Goal: Task Accomplishment & Management: Use online tool/utility

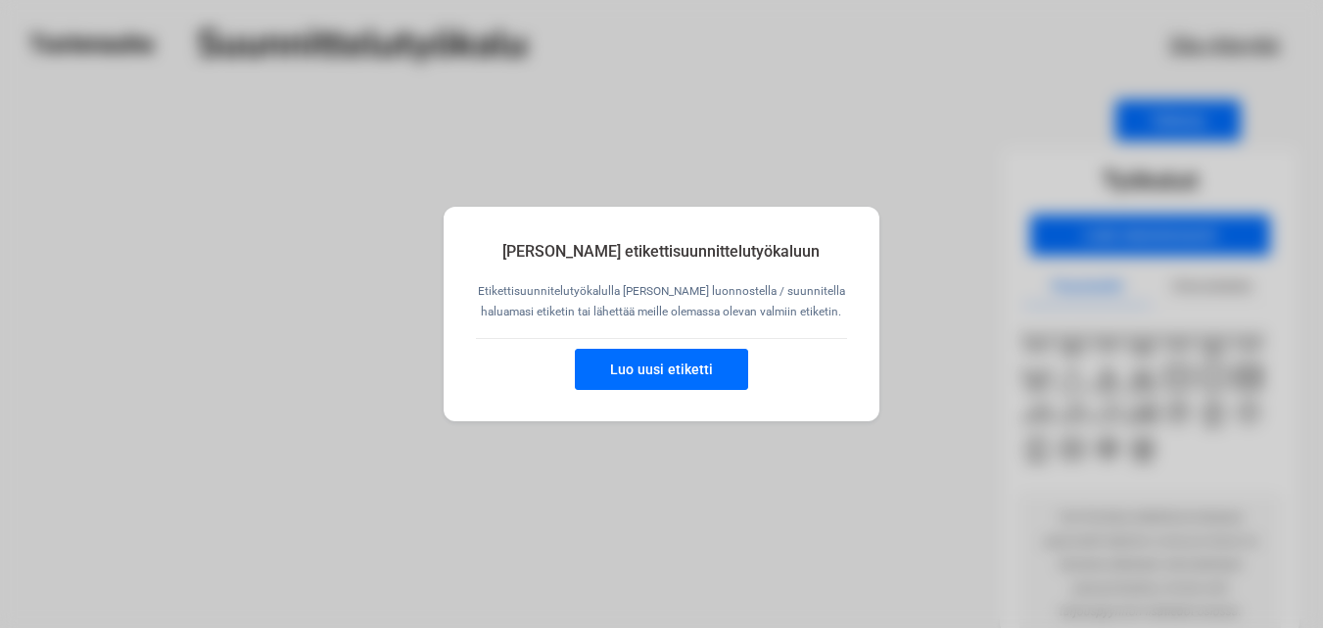
click at [730, 371] on button "Luo uusi etiketti" at bounding box center [661, 369] width 173 height 41
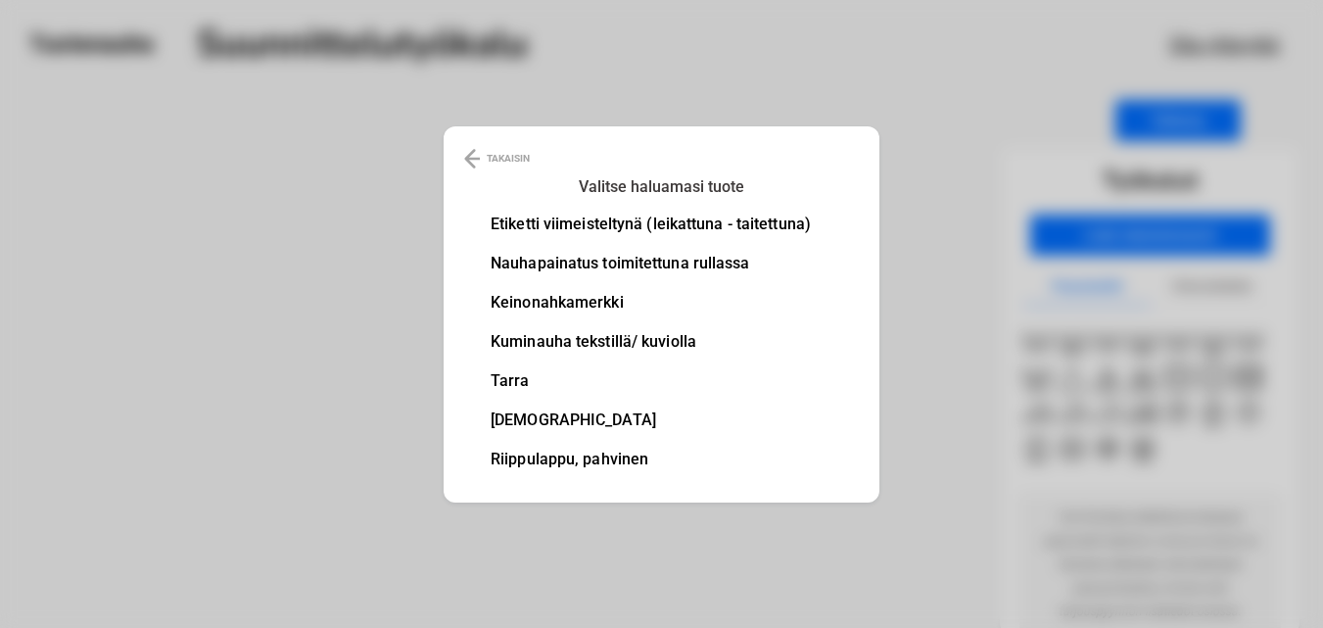
click at [543, 225] on li "Etiketti viimeisteltynä (leikattuna - taitettuna)" at bounding box center [651, 224] width 320 height 16
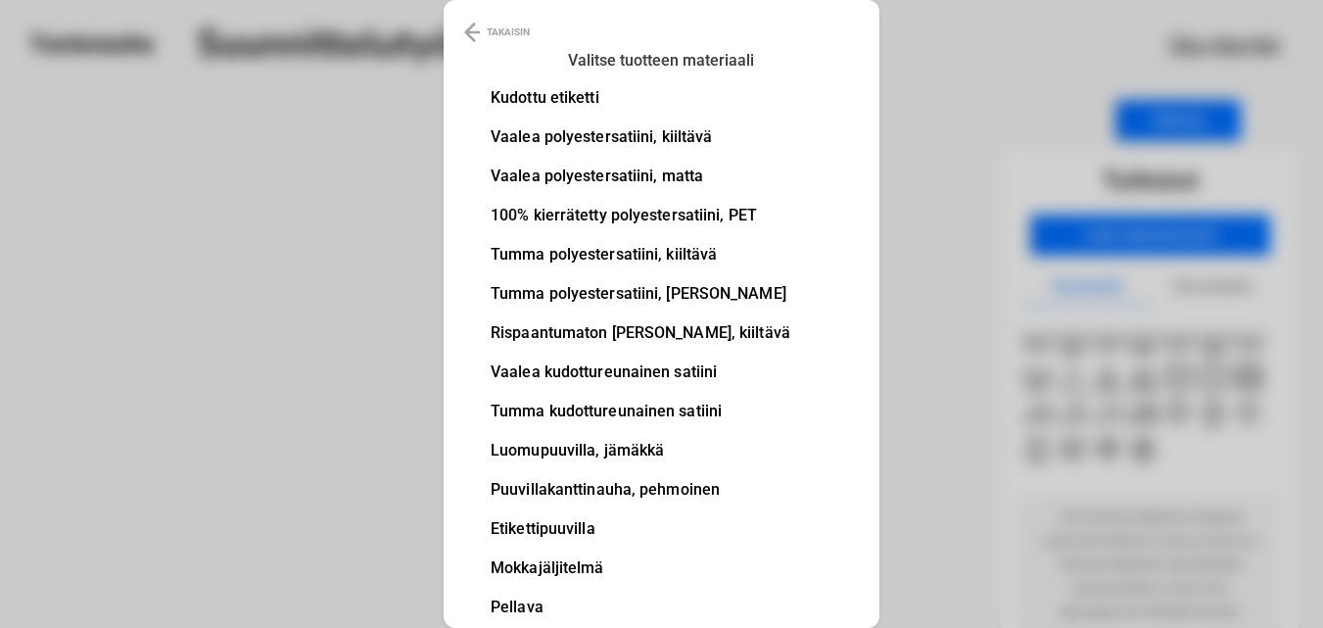
click at [582, 172] on li "Vaalea polyestersatiini, matta" at bounding box center [641, 176] width 300 height 16
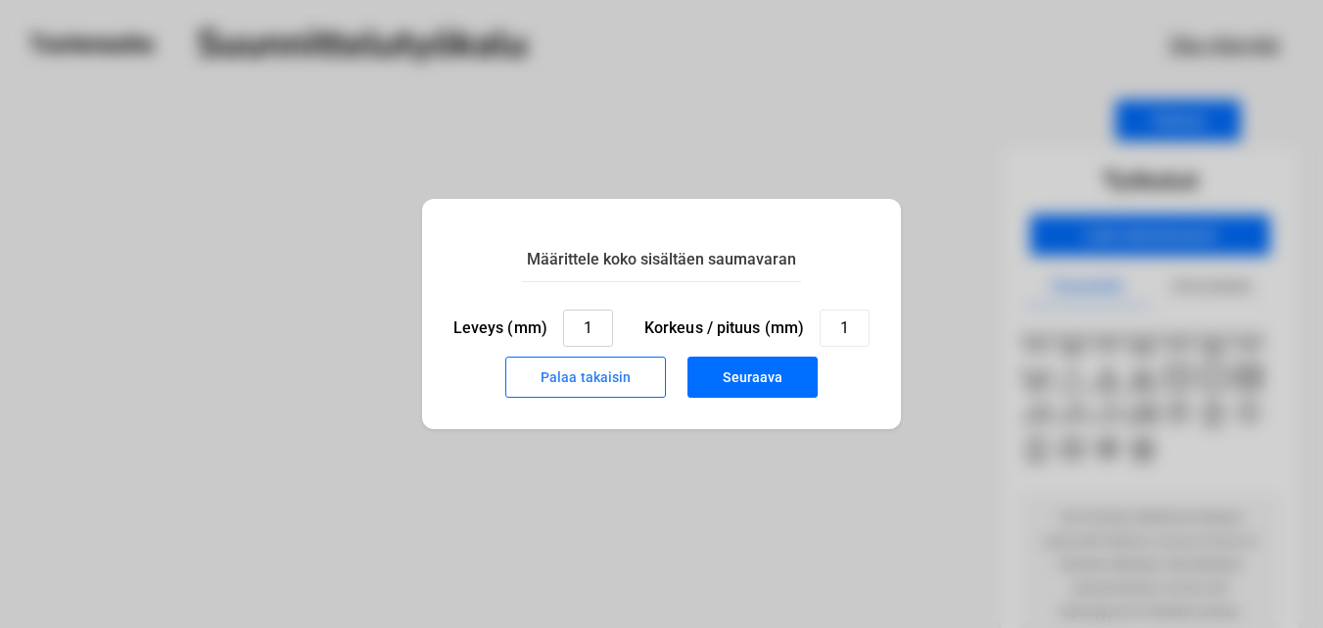
click at [599, 333] on input "1" at bounding box center [588, 328] width 50 height 37
type input "45"
click at [852, 318] on input "1" at bounding box center [845, 328] width 50 height 37
type input "25"
click at [769, 380] on button "Seuraava" at bounding box center [753, 377] width 130 height 41
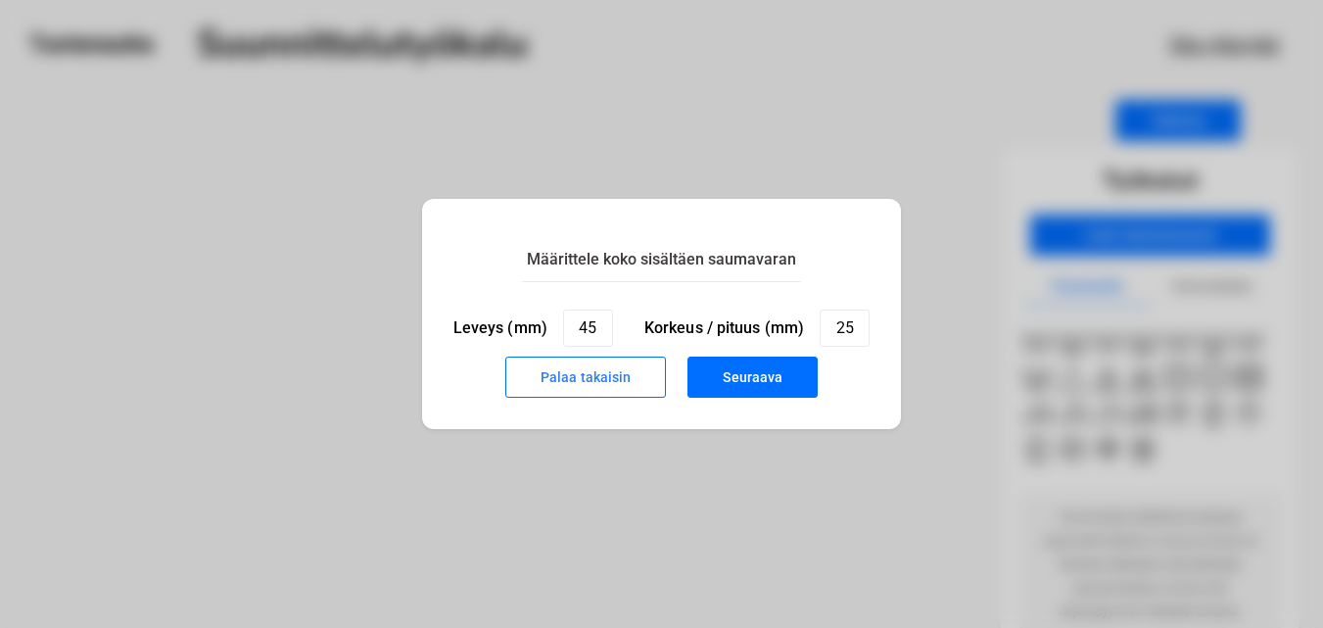
type input "1"
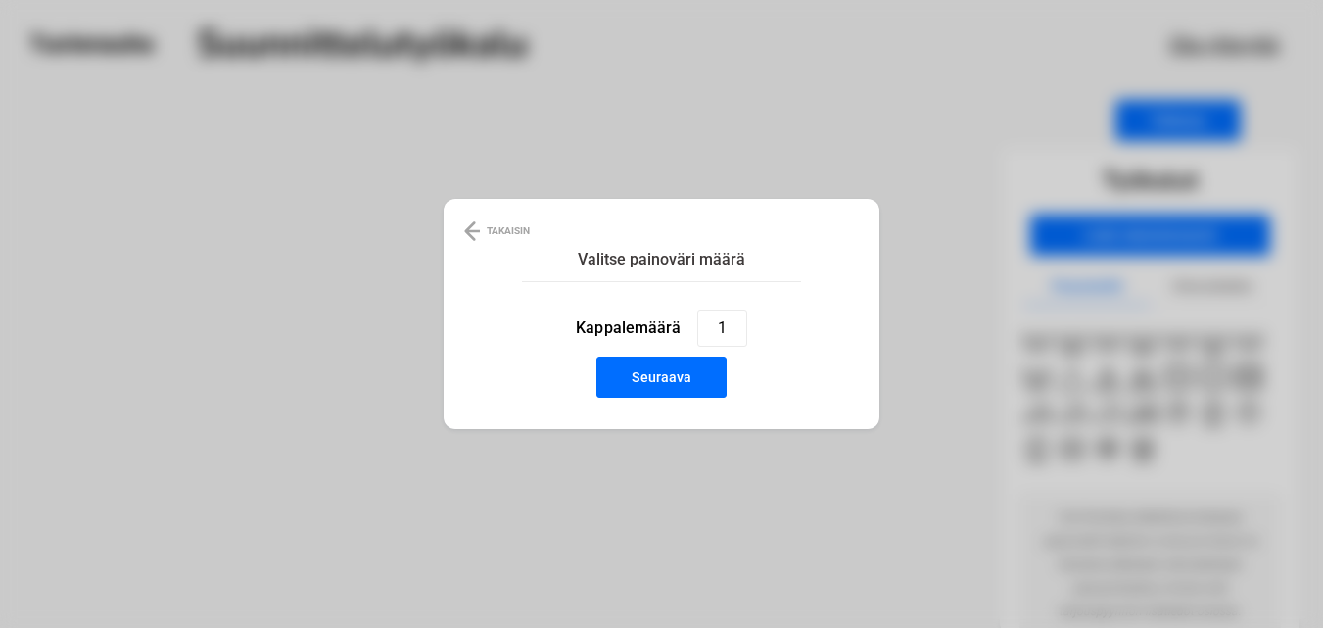
click at [672, 381] on button "Seuraava" at bounding box center [662, 377] width 130 height 41
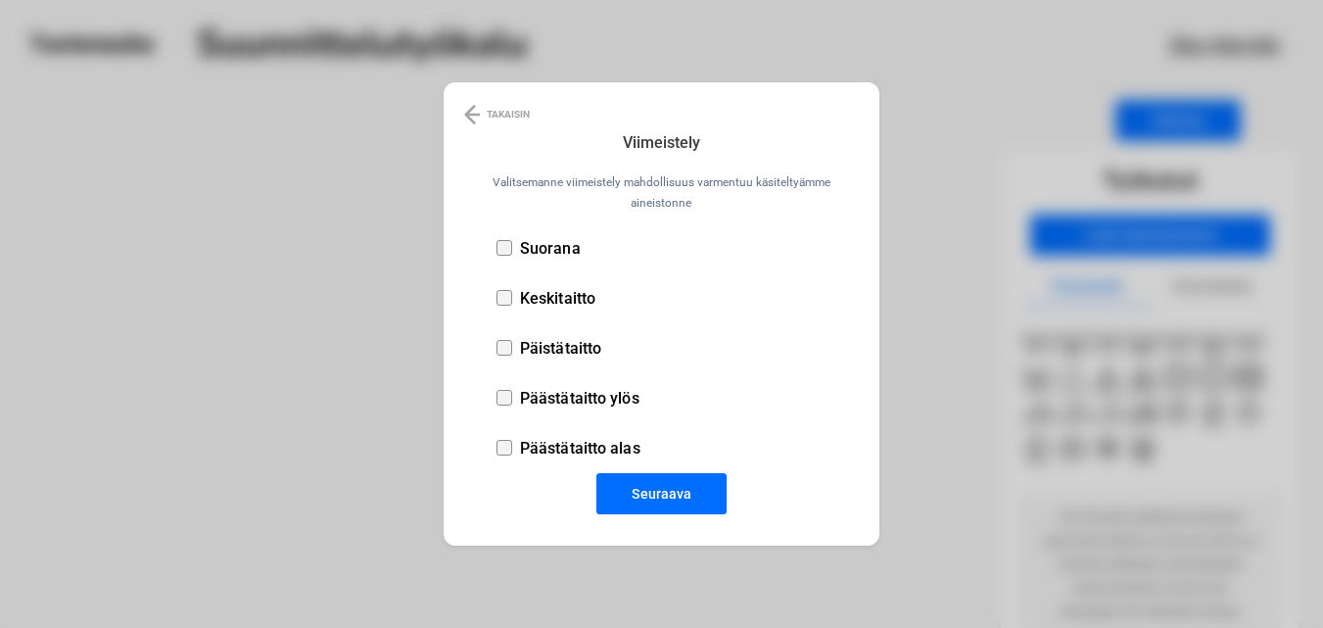
click at [507, 248] on div at bounding box center [505, 248] width 16 height 16
click at [673, 496] on button "Seuraava" at bounding box center [662, 493] width 130 height 41
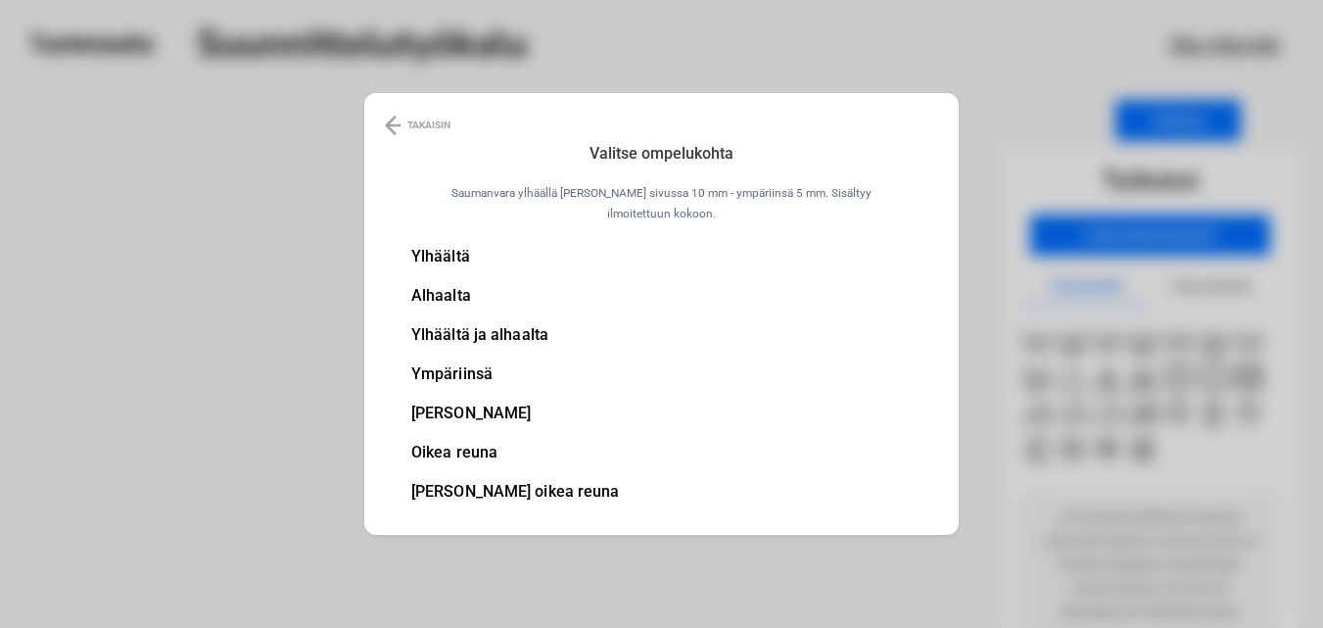
click at [498, 411] on li "[PERSON_NAME]" at bounding box center [515, 414] width 209 height 16
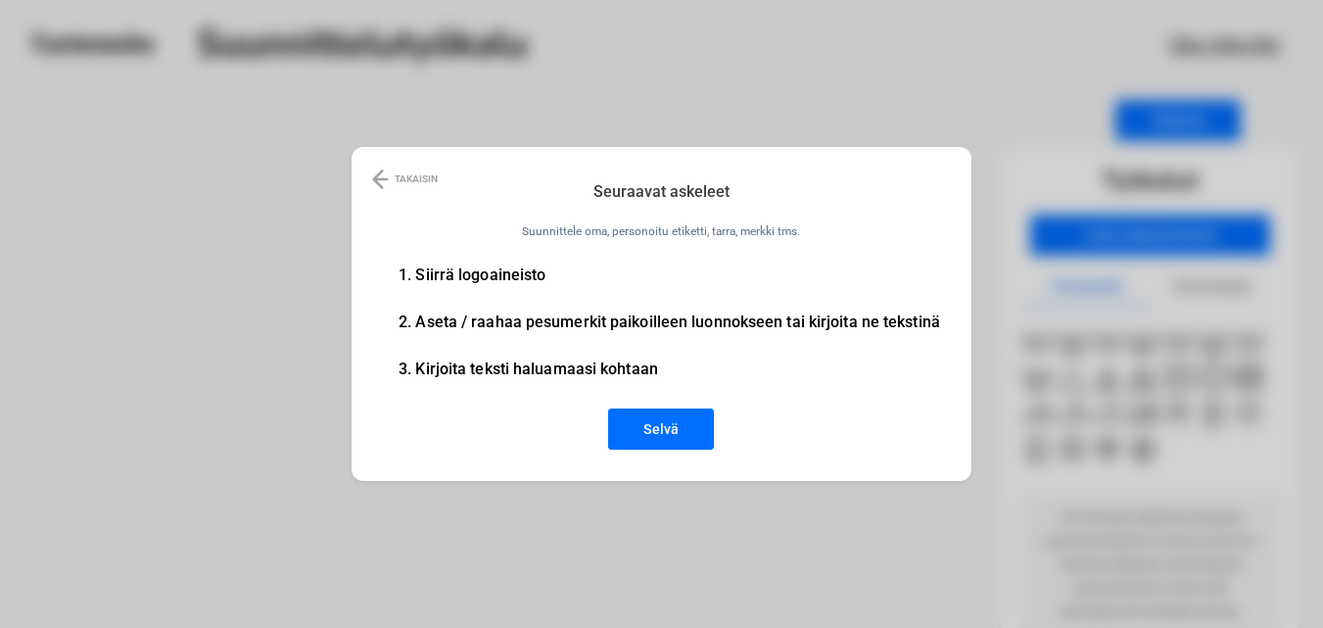
click at [470, 314] on li "2. Aseta / raahaa pesumerkit paikoilleen luonnokseen tai kirjoita ne tekstinä" at bounding box center [670, 322] width 542 height 16
click at [502, 366] on li "3. Kirjoita teksti haluamaasi kohtaan" at bounding box center [670, 369] width 542 height 16
click at [680, 431] on button "Selvä" at bounding box center [661, 428] width 106 height 41
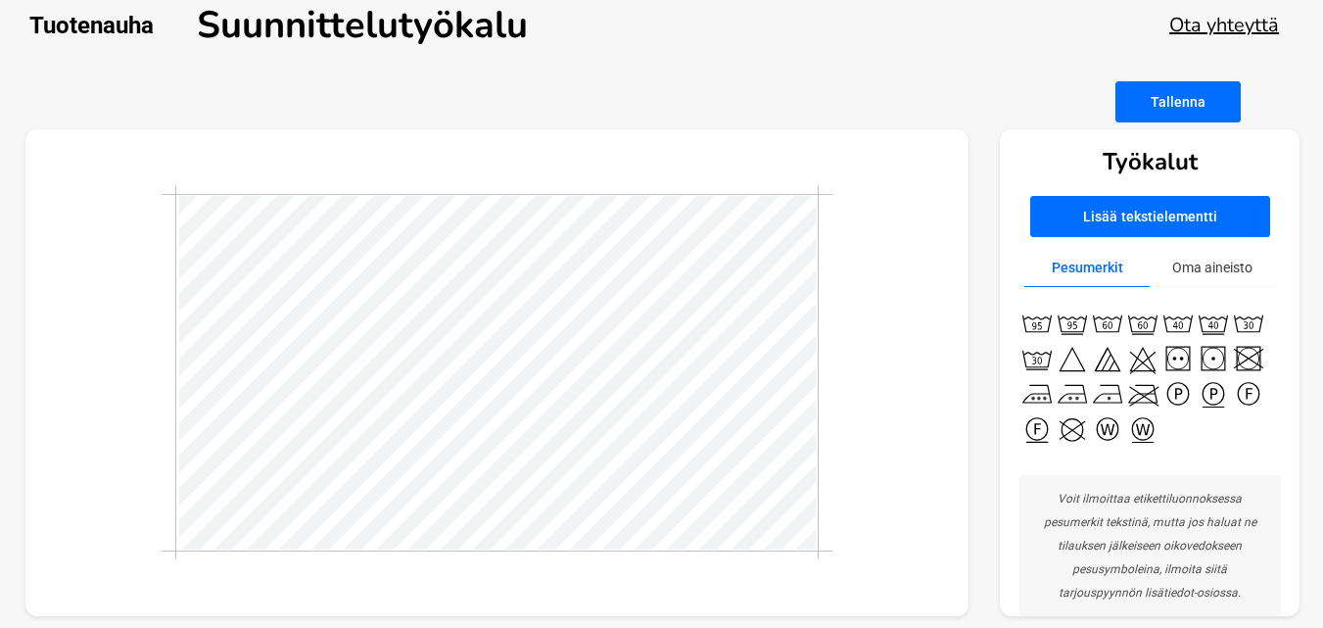
scroll to position [32, 0]
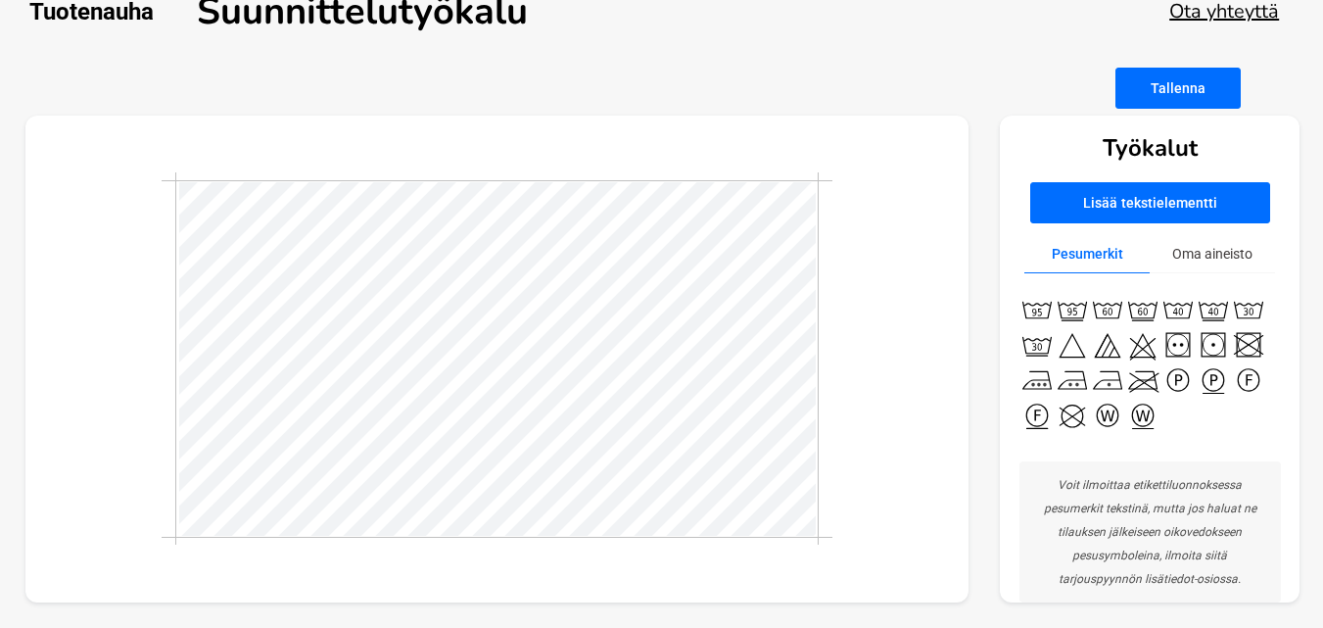
click at [1184, 258] on button "Oma aineisto" at bounding box center [1212, 254] width 125 height 38
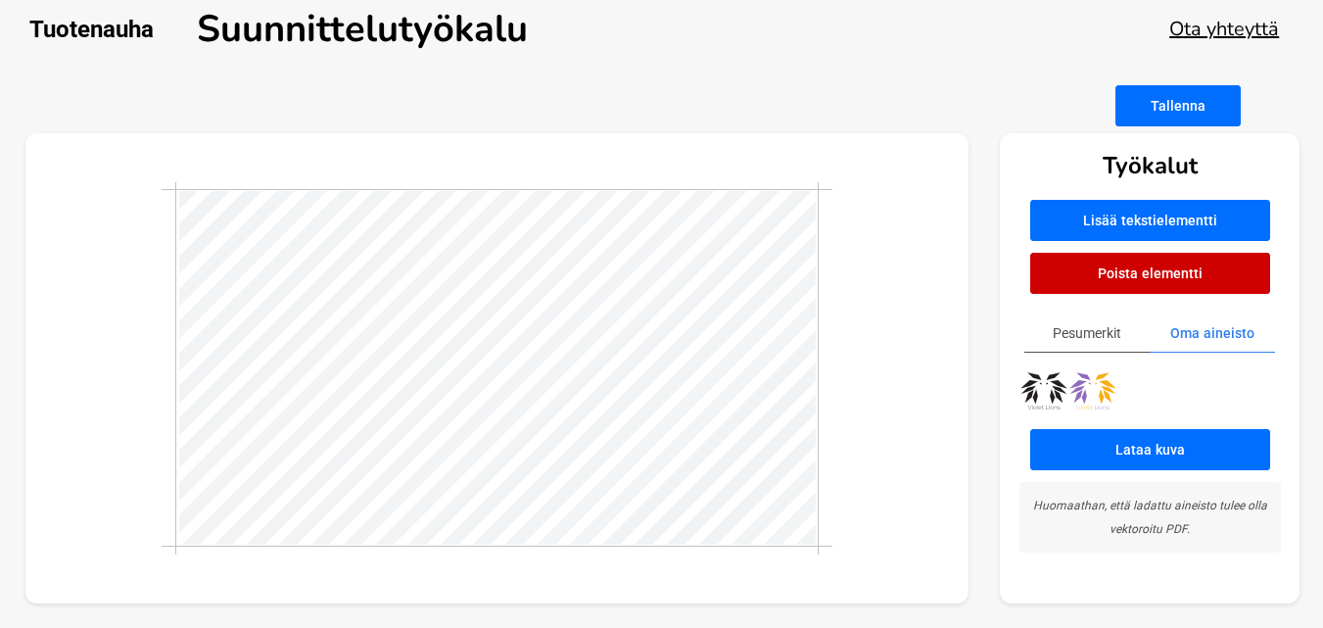
click at [901, 424] on div at bounding box center [497, 368] width 944 height 470
click at [1096, 328] on button "Pesumerkit" at bounding box center [1087, 333] width 125 height 38
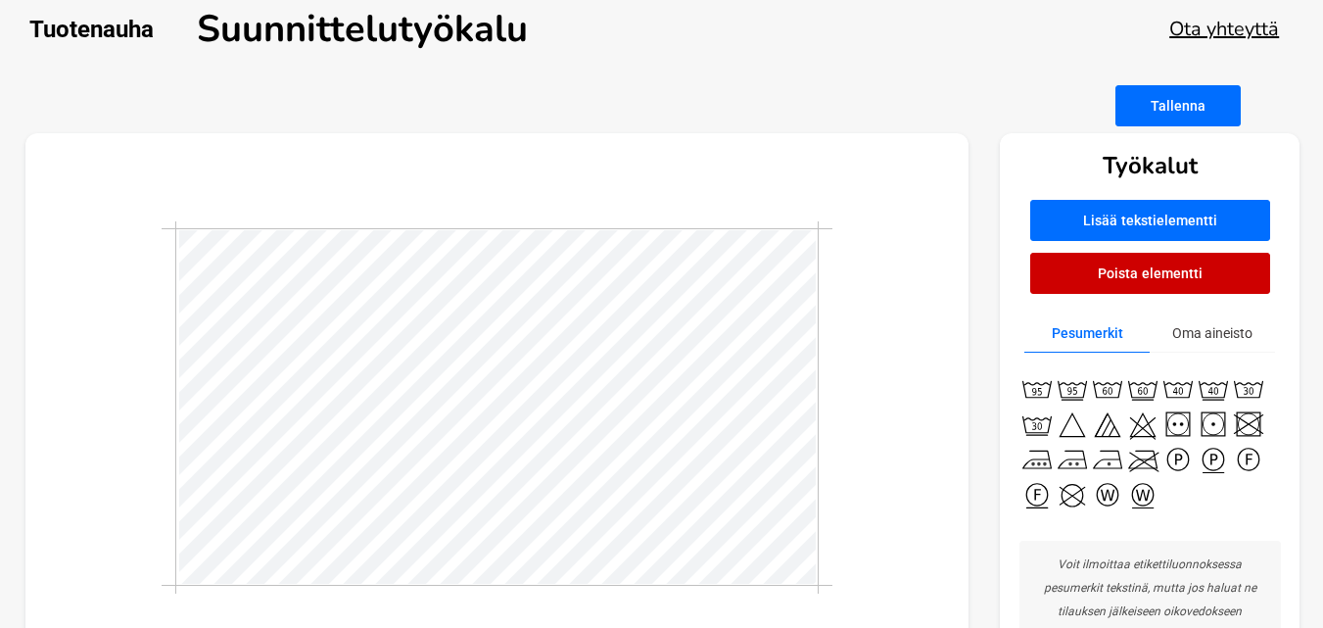
click at [886, 513] on div at bounding box center [497, 407] width 944 height 549
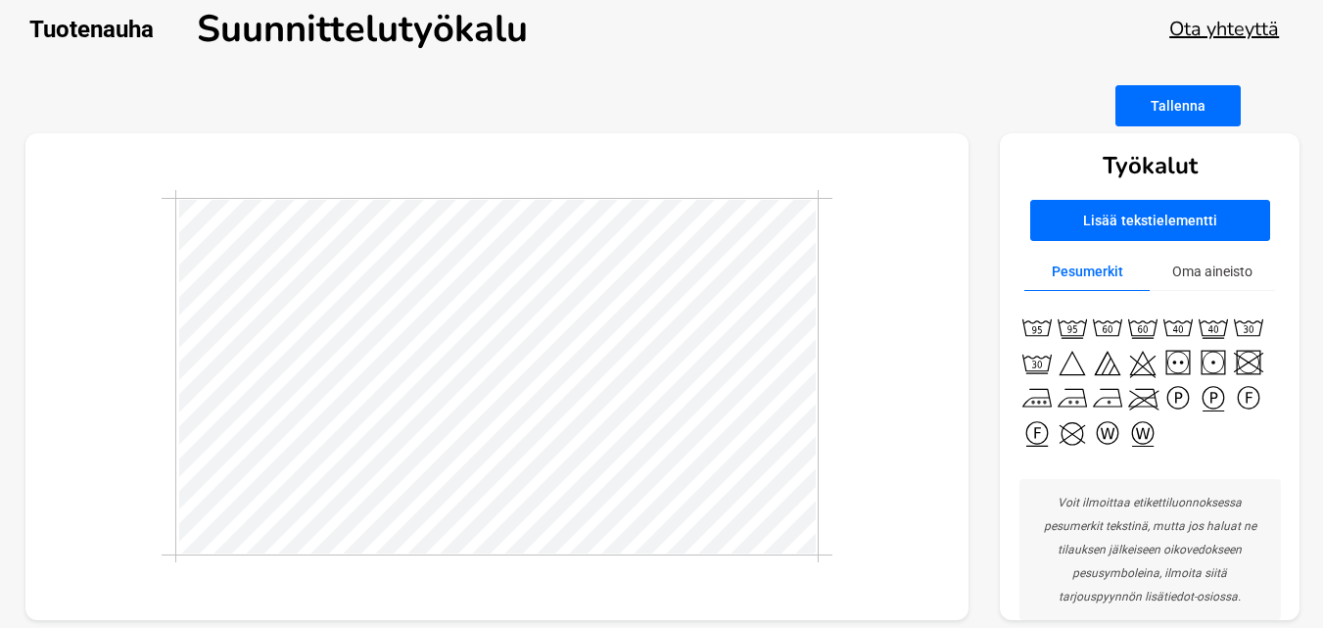
click at [1134, 231] on button "Lisää tekstielementti" at bounding box center [1150, 220] width 240 height 41
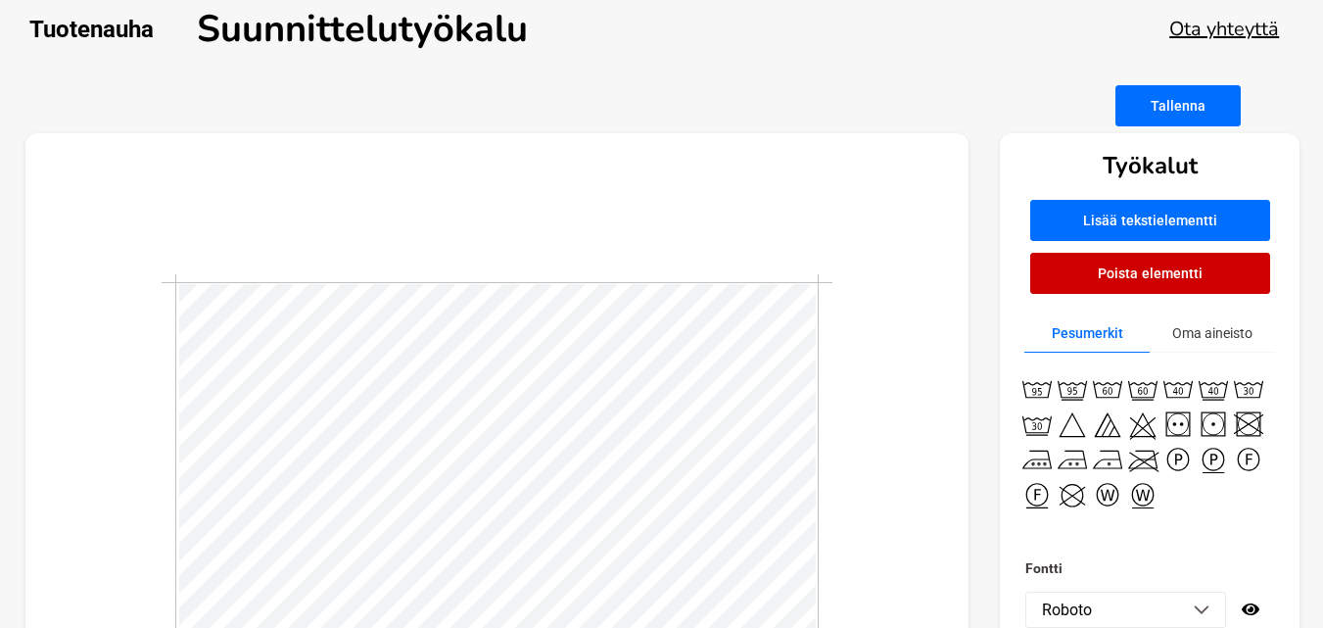
scroll to position [3, 5]
type textarea "Made in [GEOGRAPHIC_DATA]"
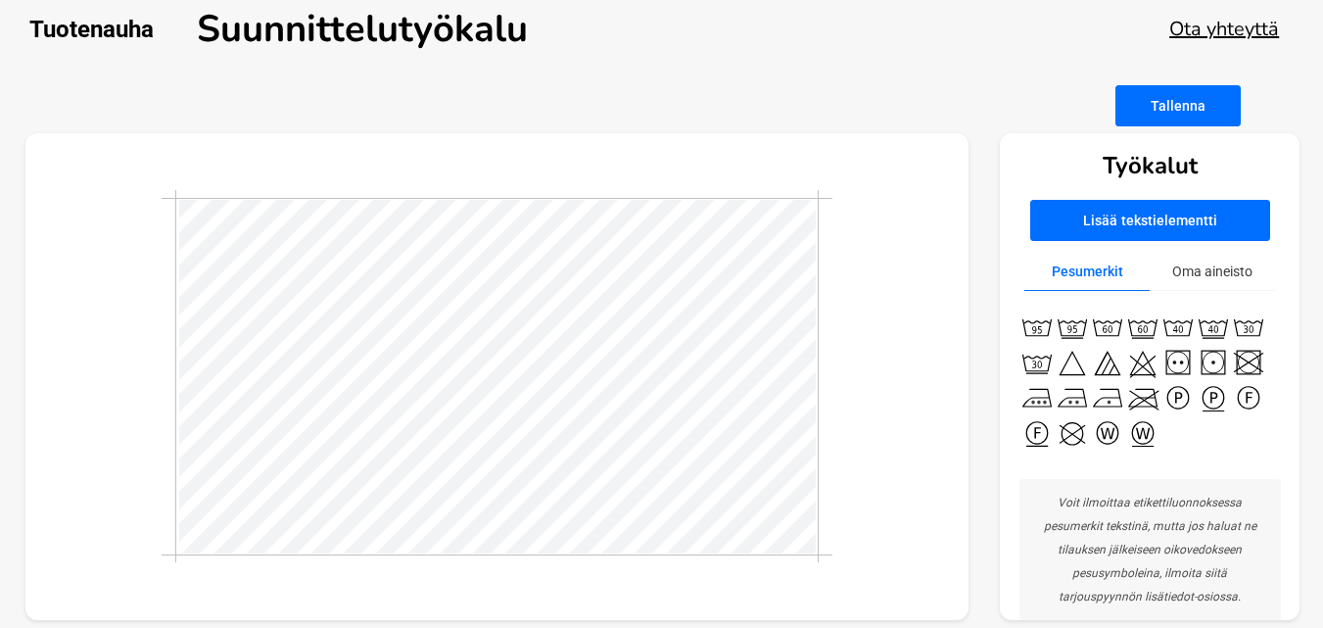
click at [1088, 226] on button "Lisää tekstielementti" at bounding box center [1150, 220] width 240 height 41
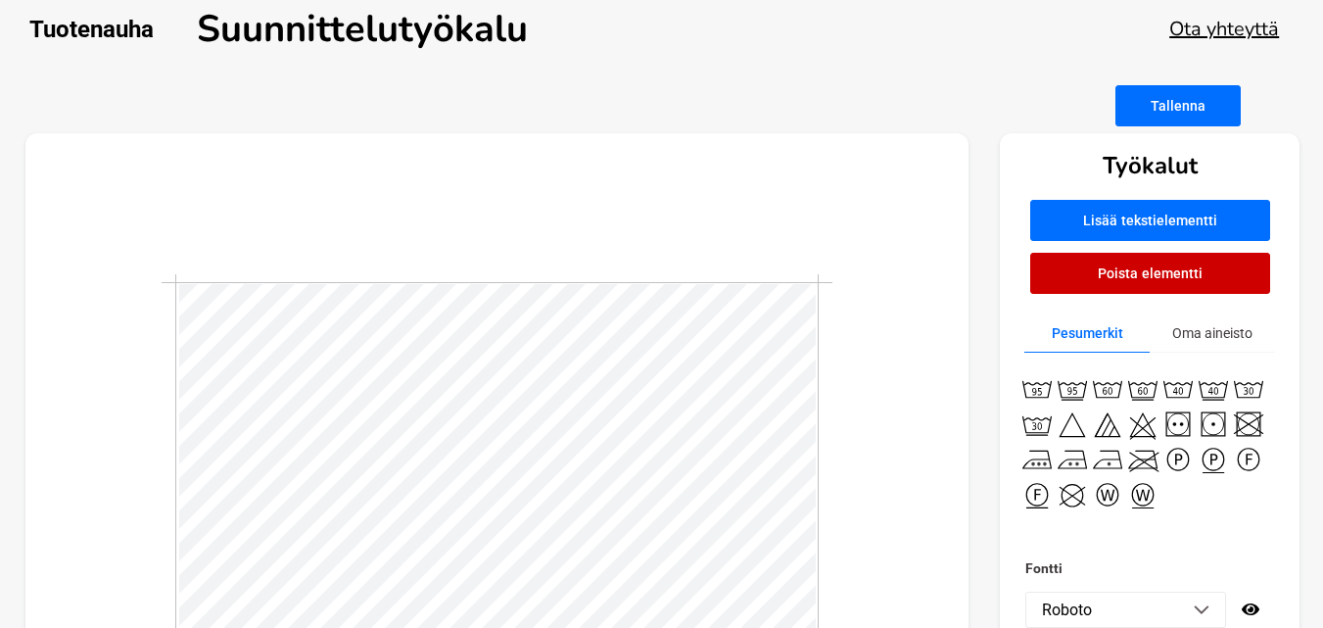
scroll to position [3, 8]
type textarea "100 % puuvillaa"
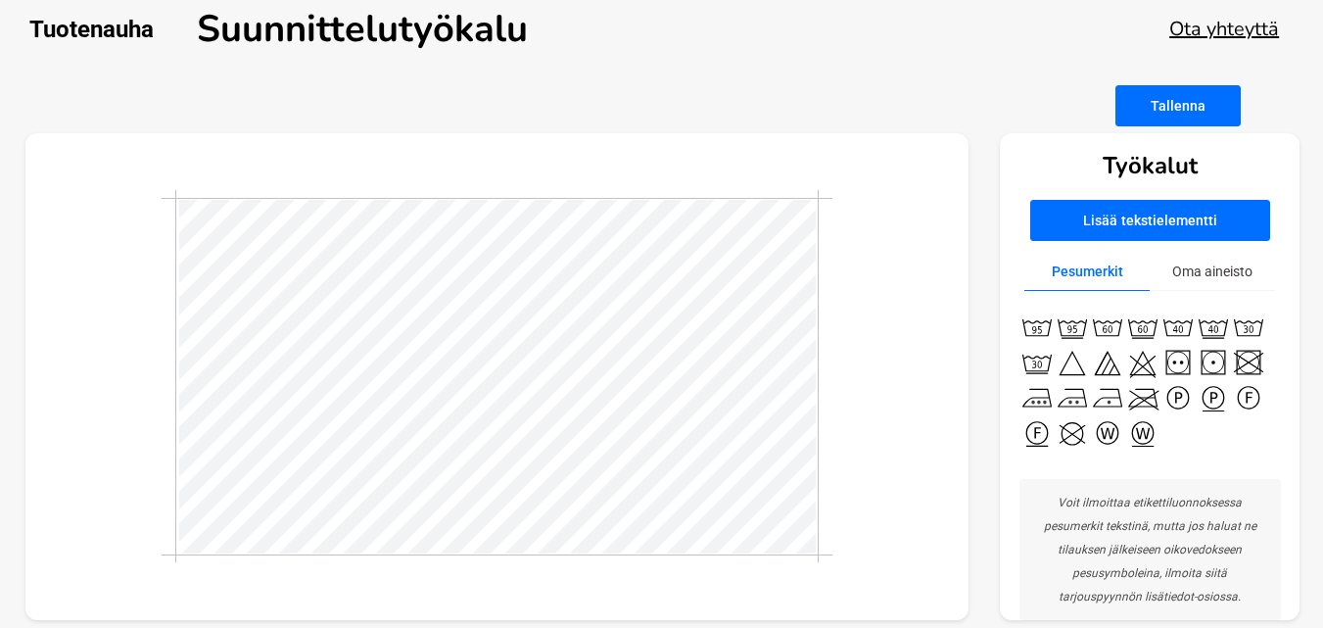
click at [686, 259] on div at bounding box center [497, 377] width 944 height 488
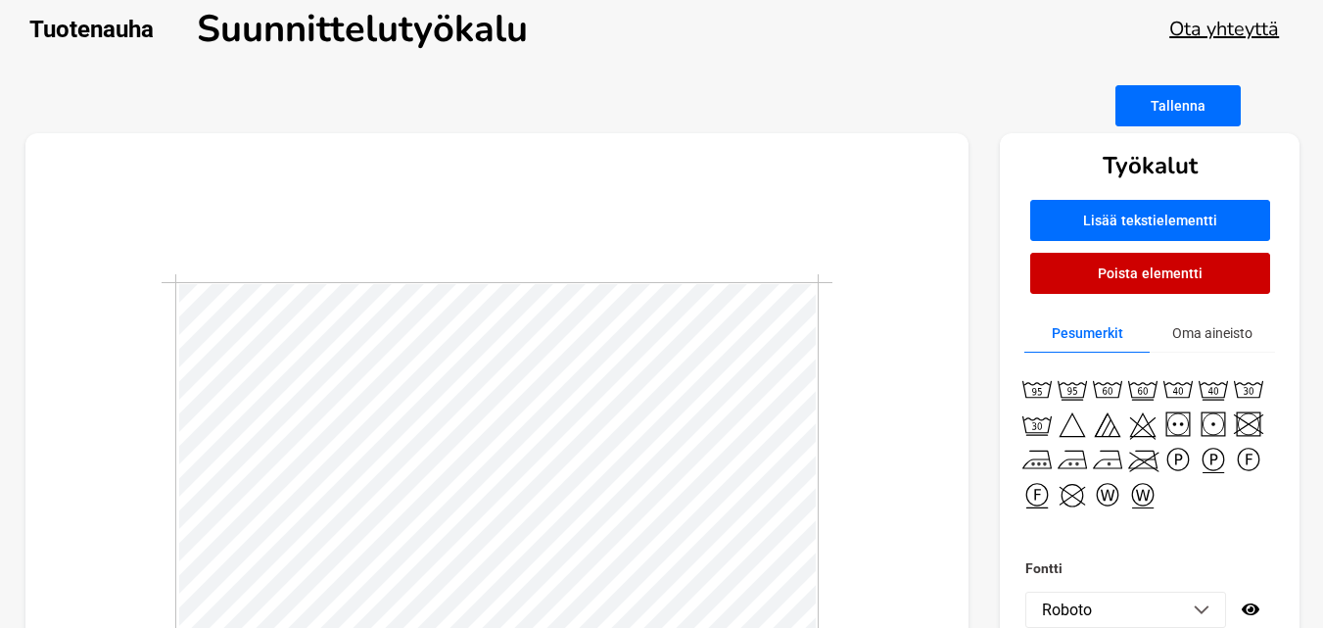
scroll to position [3, 5]
type textarea "100 % C"
type textarea "100 % Cotton"
click at [894, 390] on div at bounding box center [497, 460] width 944 height 655
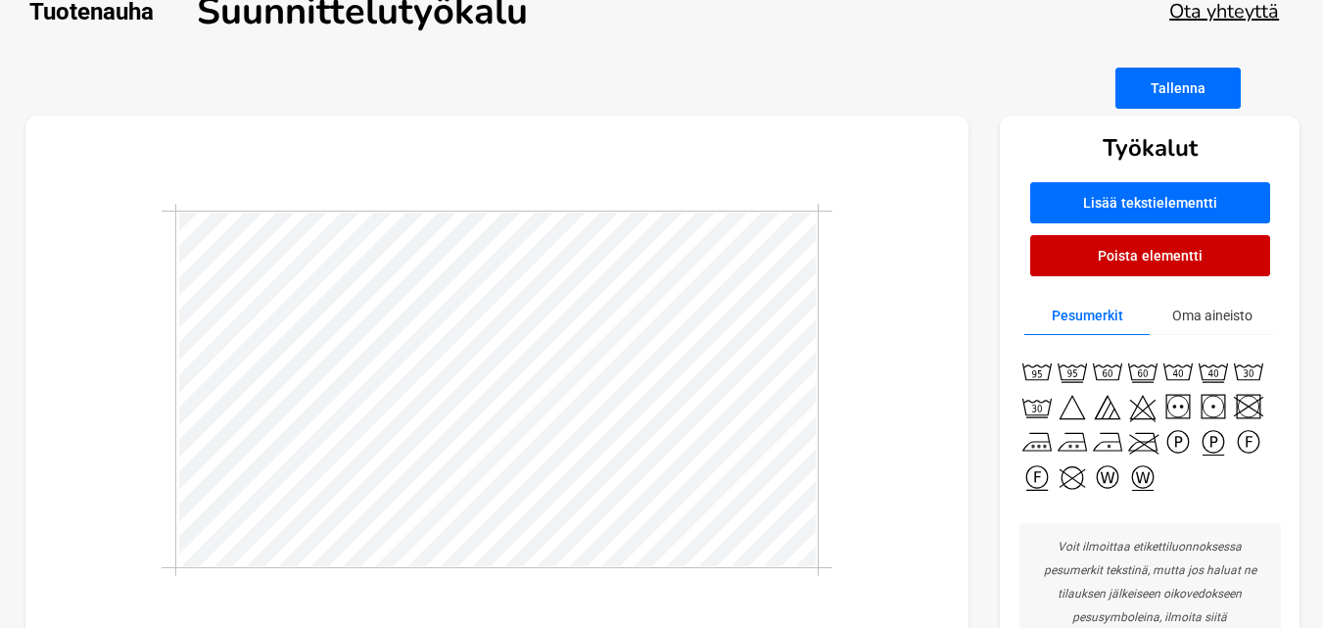
scroll to position [92, 0]
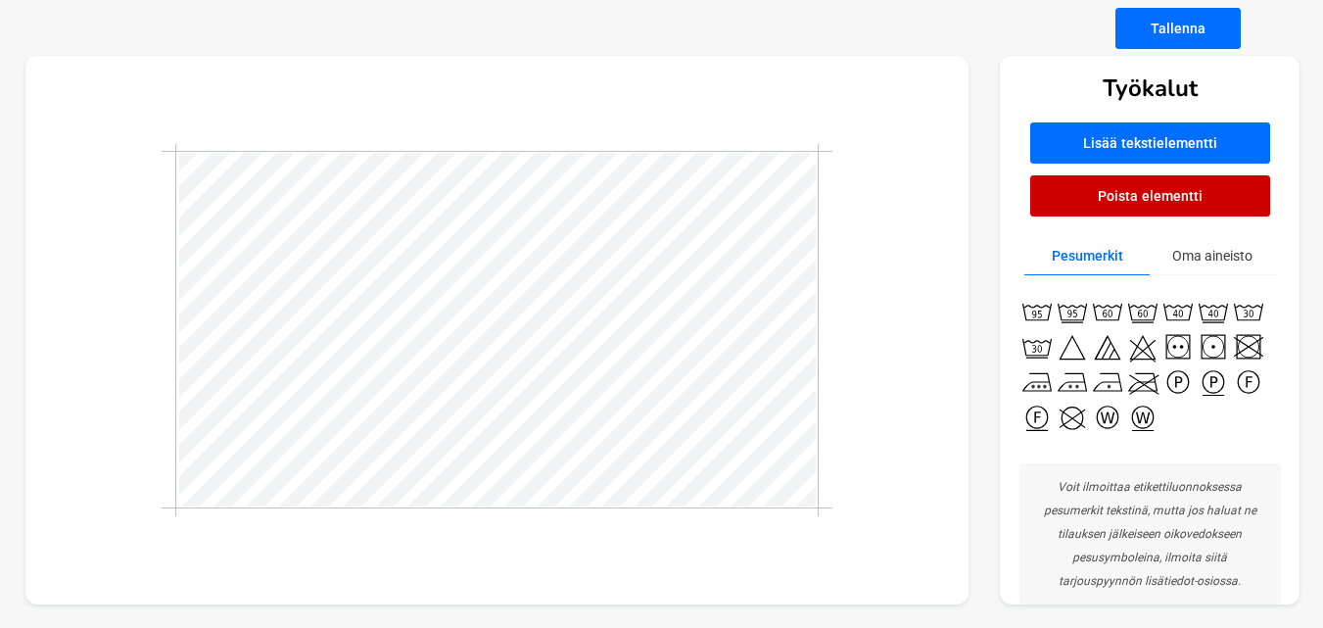
click at [953, 406] on div at bounding box center [497, 330] width 944 height 549
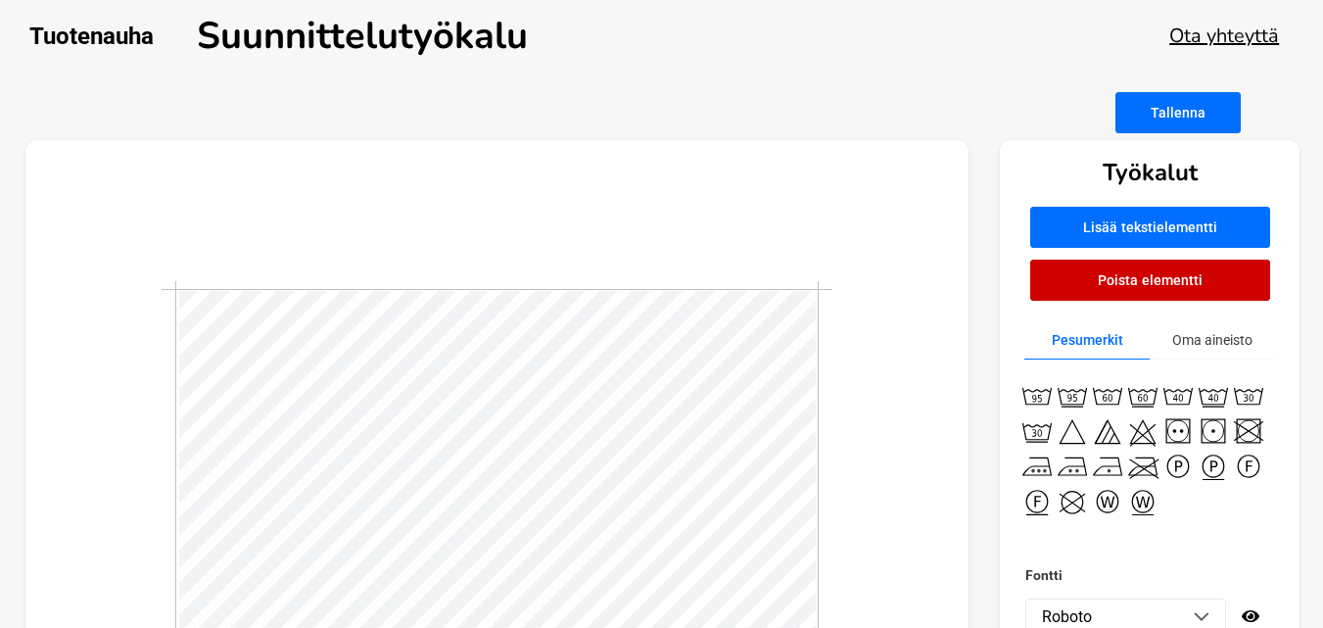
scroll to position [3, 7]
type textarea "100 % COTTON"
type textarea "MADE IN [GEOGRAPHIC_DATA]"
click at [837, 392] on div at bounding box center [497, 467] width 944 height 655
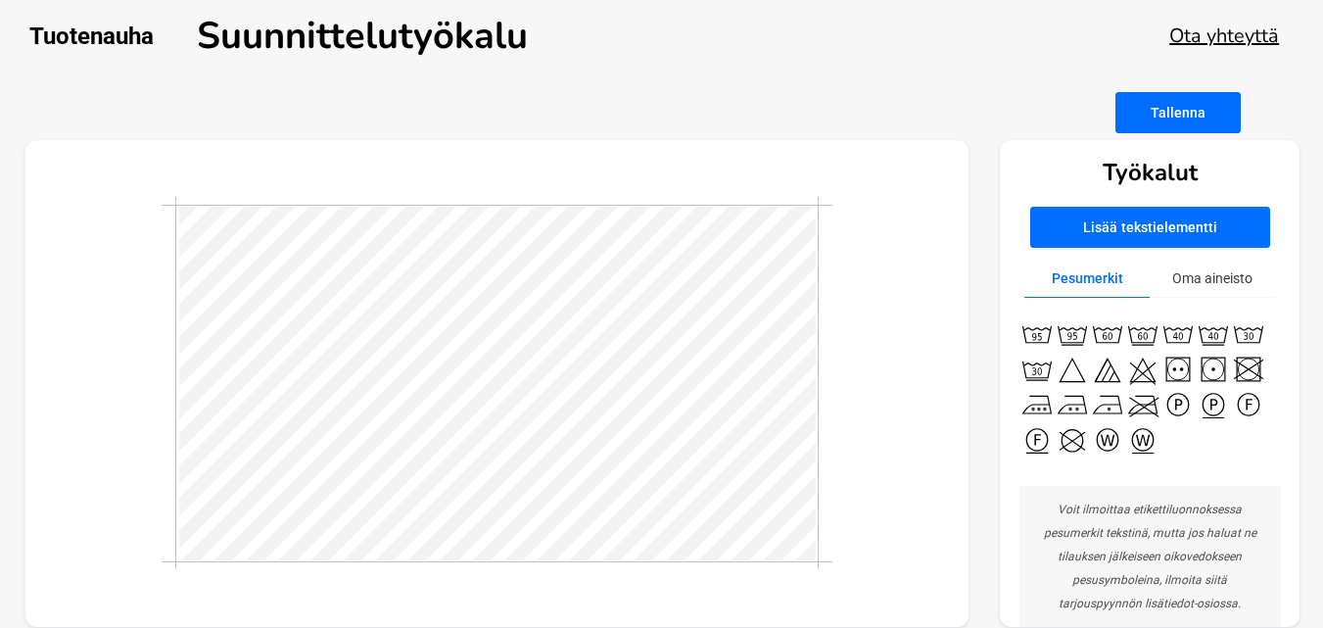
click at [899, 464] on div at bounding box center [497, 384] width 944 height 488
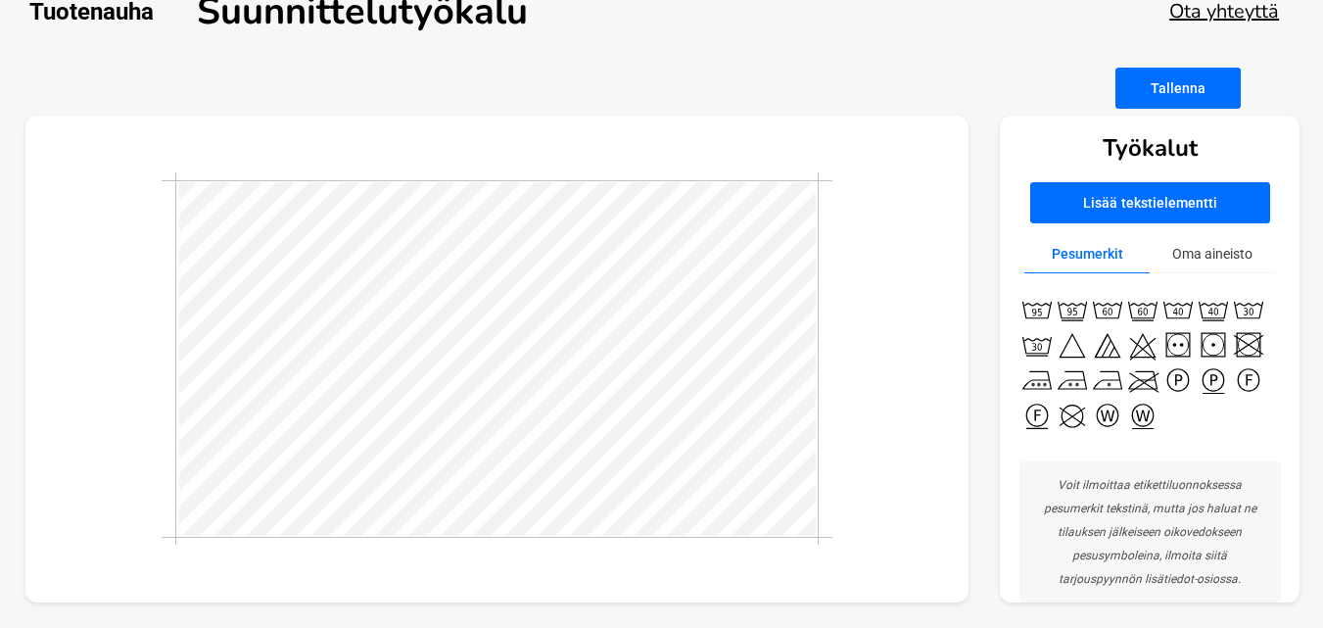
click at [1151, 104] on button "Tallenna" at bounding box center [1178, 88] width 125 height 41
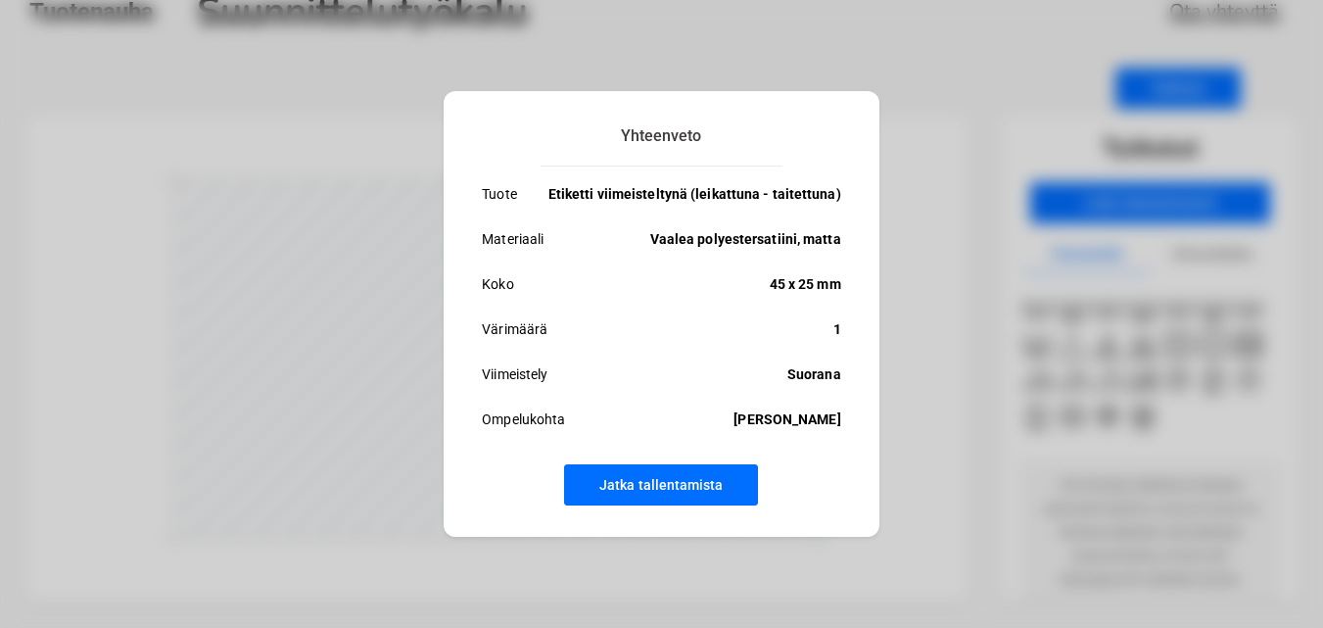
click at [734, 490] on button "Jatka tallentamista" at bounding box center [661, 484] width 194 height 41
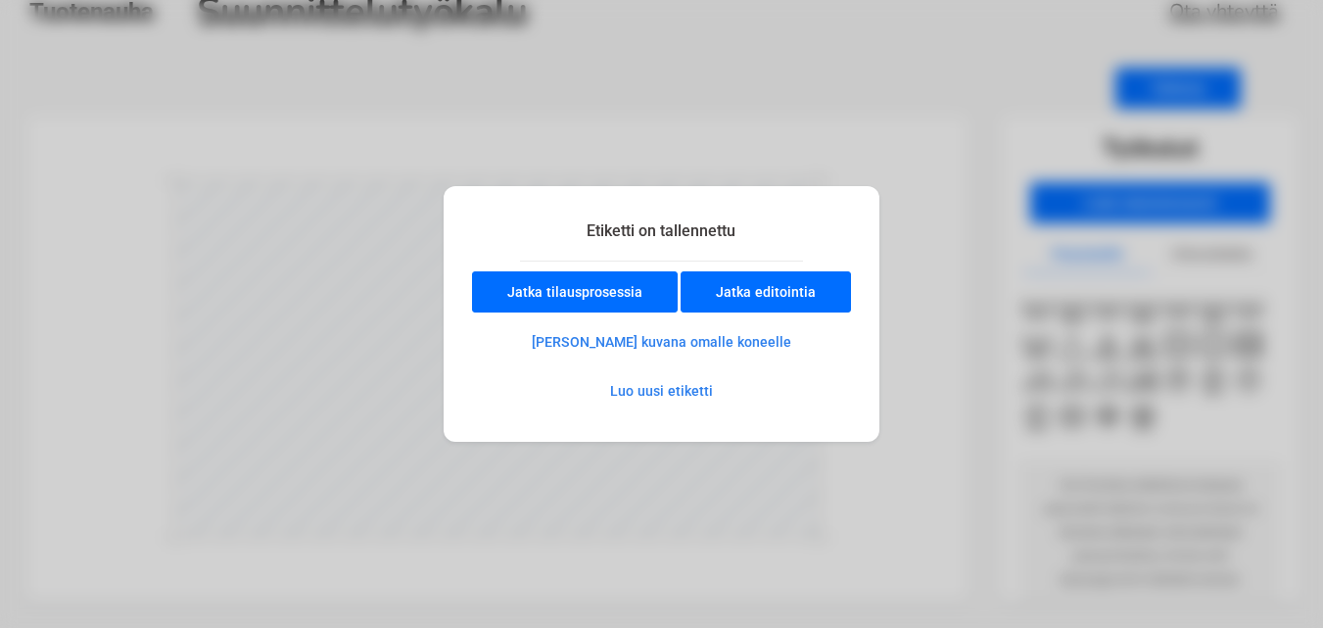
click at [595, 287] on button "Jatka tilausprosessia" at bounding box center [575, 291] width 206 height 41
